Goal: Find specific page/section: Find specific page/section

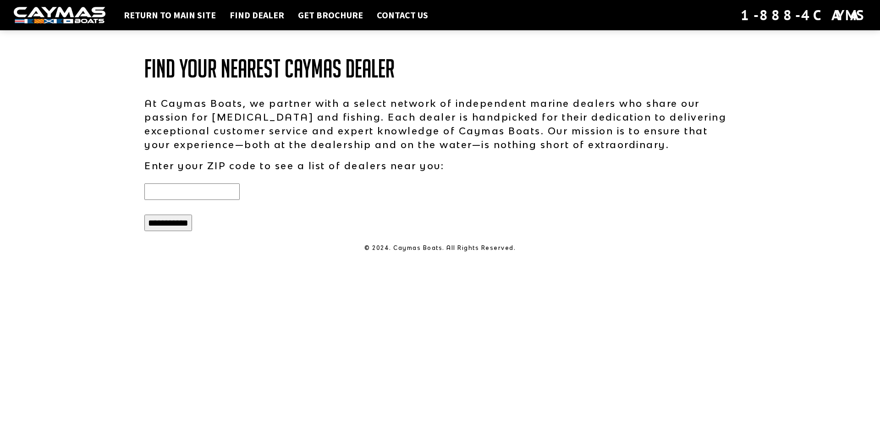
click at [214, 197] on input "text" at bounding box center [191, 191] width 95 height 16
type input "*****"
click at [167, 218] on input "**********" at bounding box center [168, 222] width 48 height 16
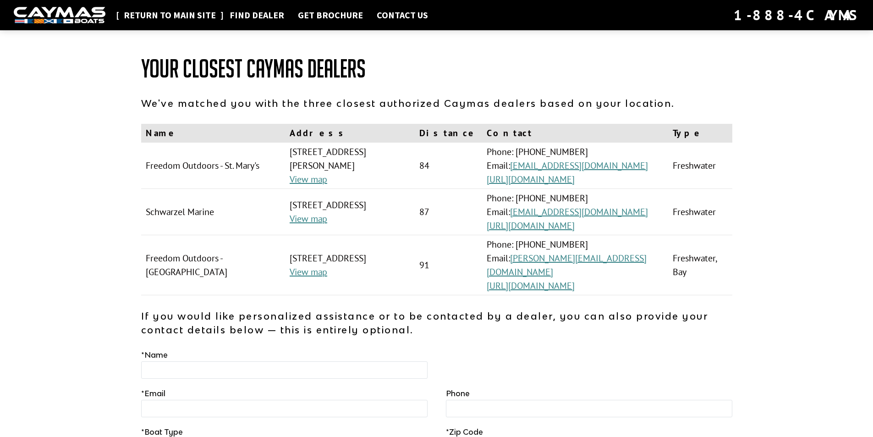
click at [143, 14] on link "Return to main site" at bounding box center [169, 15] width 101 height 12
